Goal: Navigation & Orientation: Find specific page/section

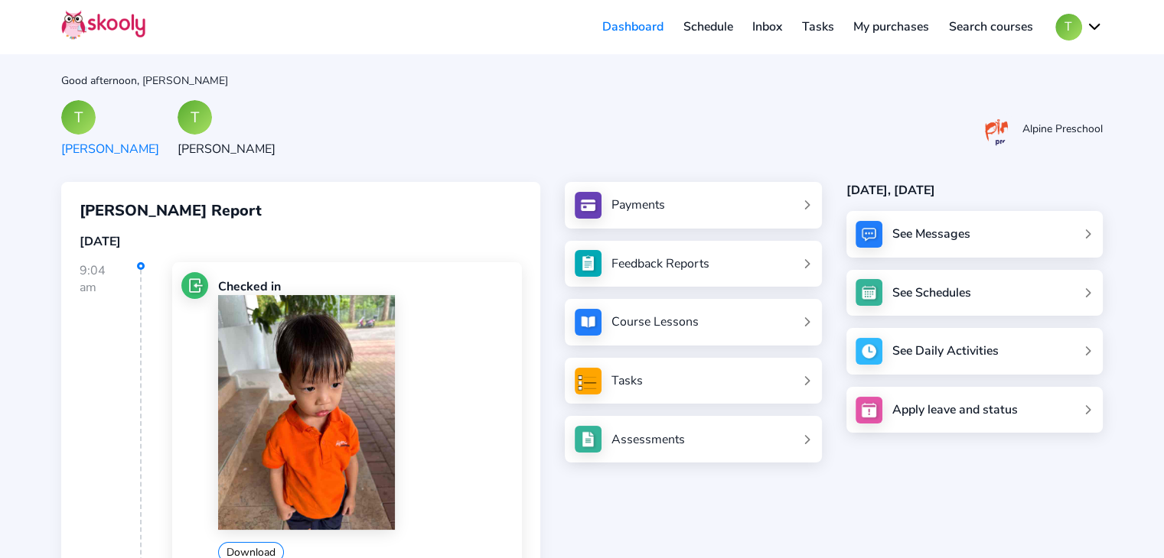
click at [177, 112] on div "T" at bounding box center [194, 117] width 34 height 34
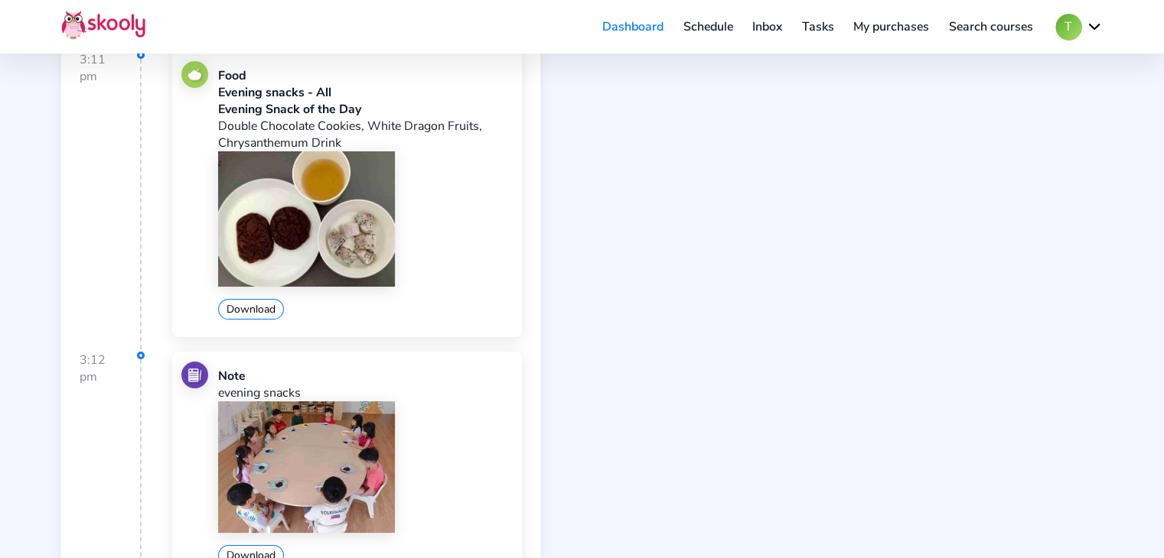
scroll to position [5737, 0]
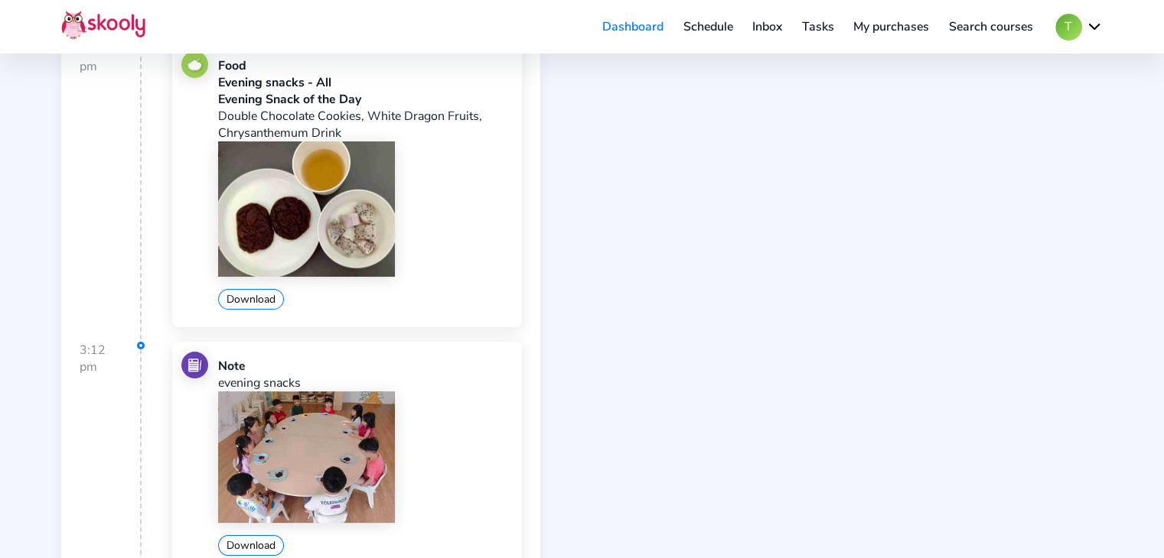
click at [315, 392] on img at bounding box center [306, 458] width 176 height 132
click at [714, 14] on div "Dashboard Schedule Inbox Tasks My purchases Search courses T My account Logout …" at bounding box center [841, 27] width 522 height 27
click at [724, 21] on link "Schedule" at bounding box center [708, 27] width 70 height 24
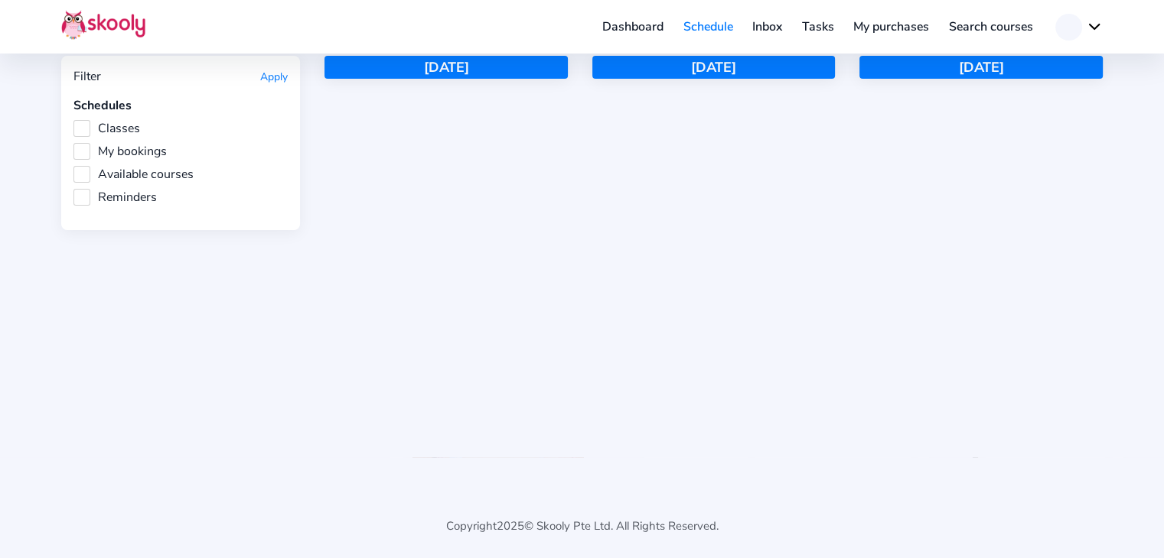
scroll to position [101, 0]
click at [776, 31] on link "Inbox" at bounding box center [767, 27] width 50 height 24
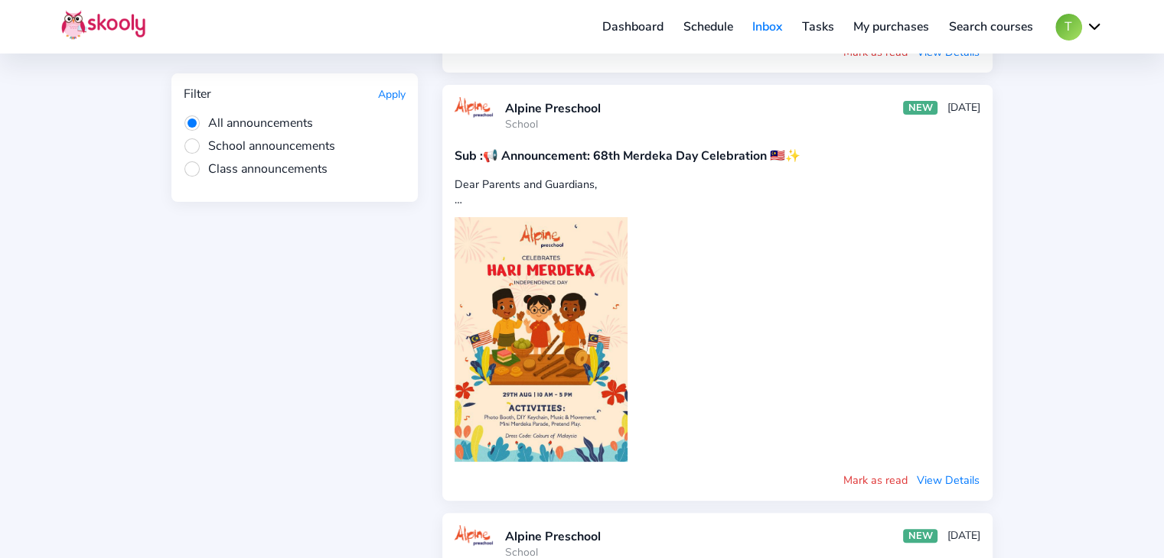
scroll to position [330, 0]
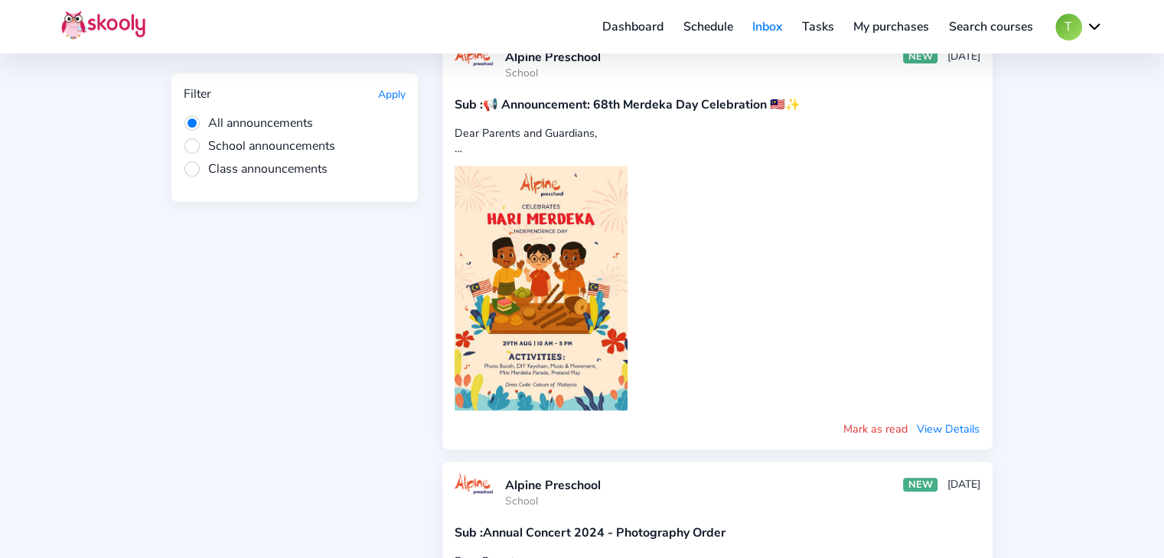
click at [950, 421] on button "View Details" at bounding box center [948, 429] width 64 height 17
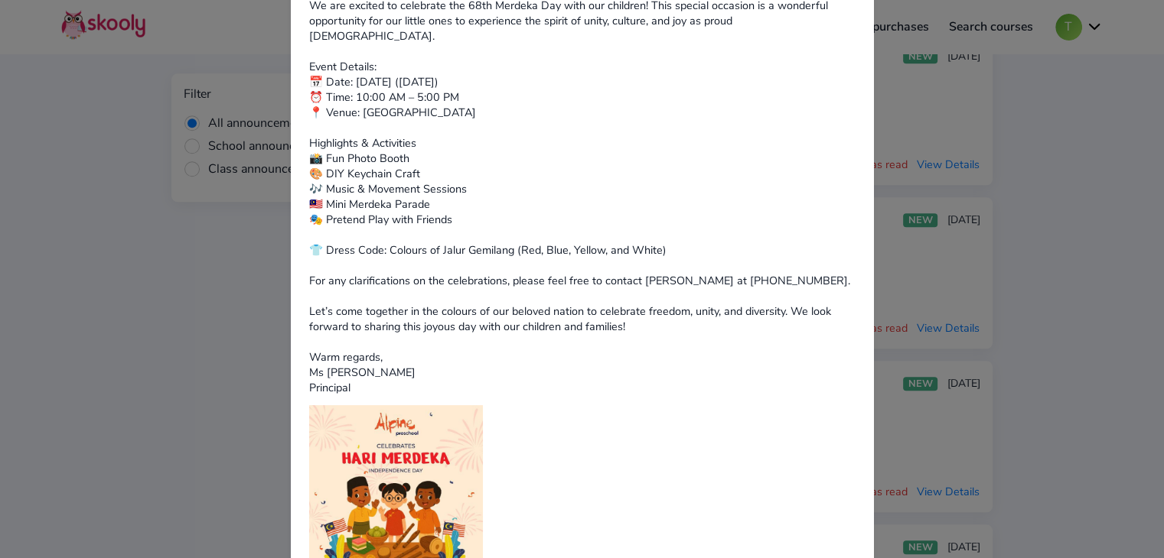
scroll to position [0, 0]
